Goal: Find specific page/section: Find specific page/section

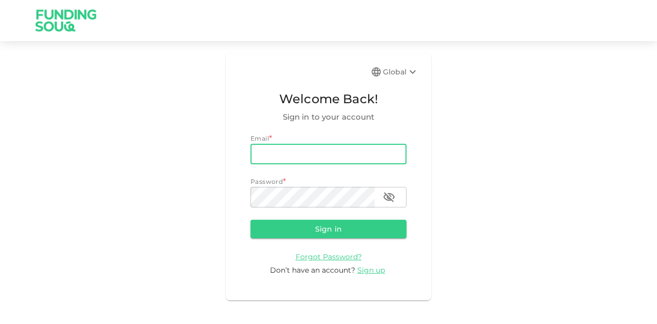
type input "[EMAIL_ADDRESS][DOMAIN_NAME]"
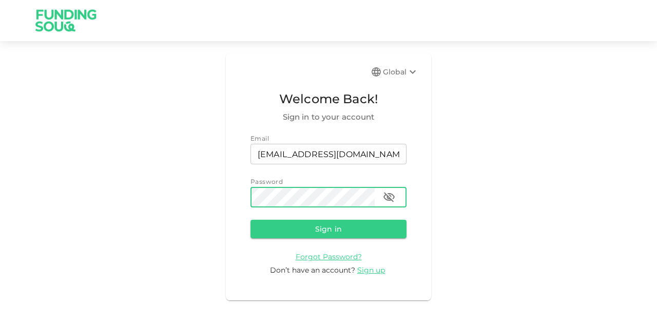
click at [251, 220] on button "Sign in" at bounding box center [329, 229] width 156 height 18
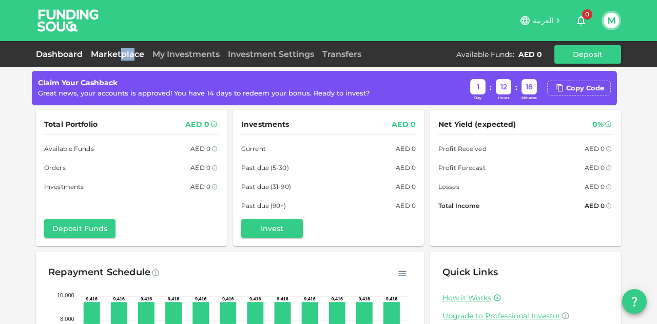
drag, startPoint x: 131, startPoint y: 48, endPoint x: 120, endPoint y: 53, distance: 11.9
click at [120, 53] on div "Marketplace" at bounding box center [118, 54] width 62 height 12
click at [120, 53] on link "Marketplace" at bounding box center [118, 54] width 62 height 10
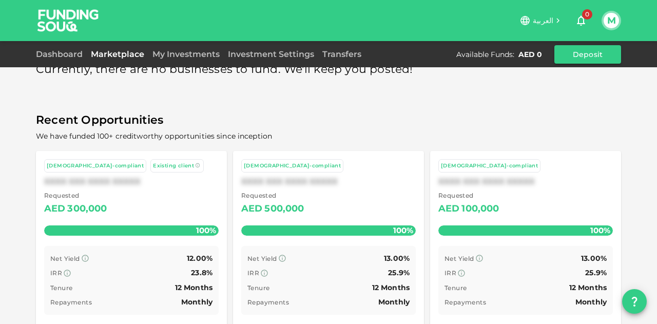
scroll to position [23, 0]
